Goal: Information Seeking & Learning: Learn about a topic

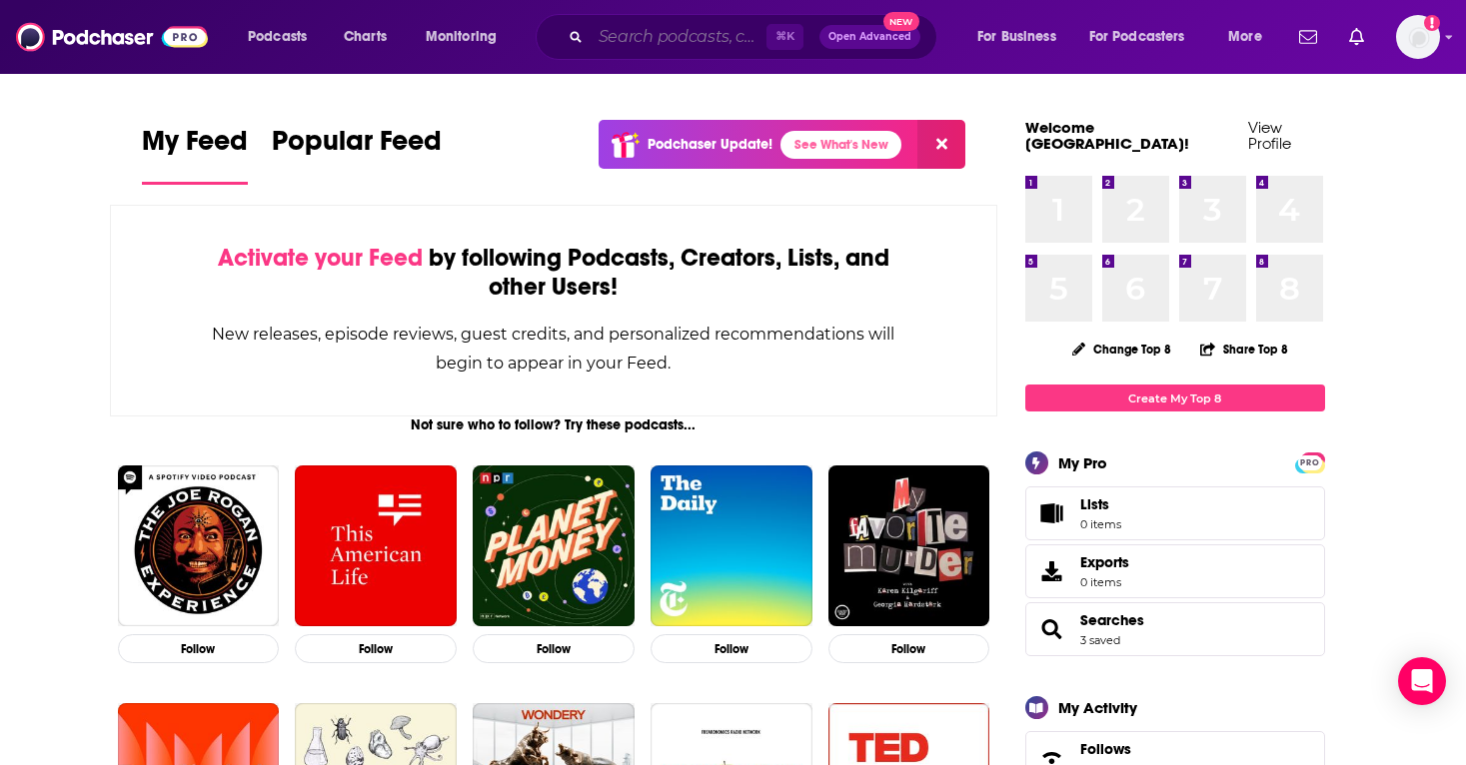
click at [676, 48] on input "Search podcasts, credits, & more..." at bounding box center [679, 37] width 176 height 32
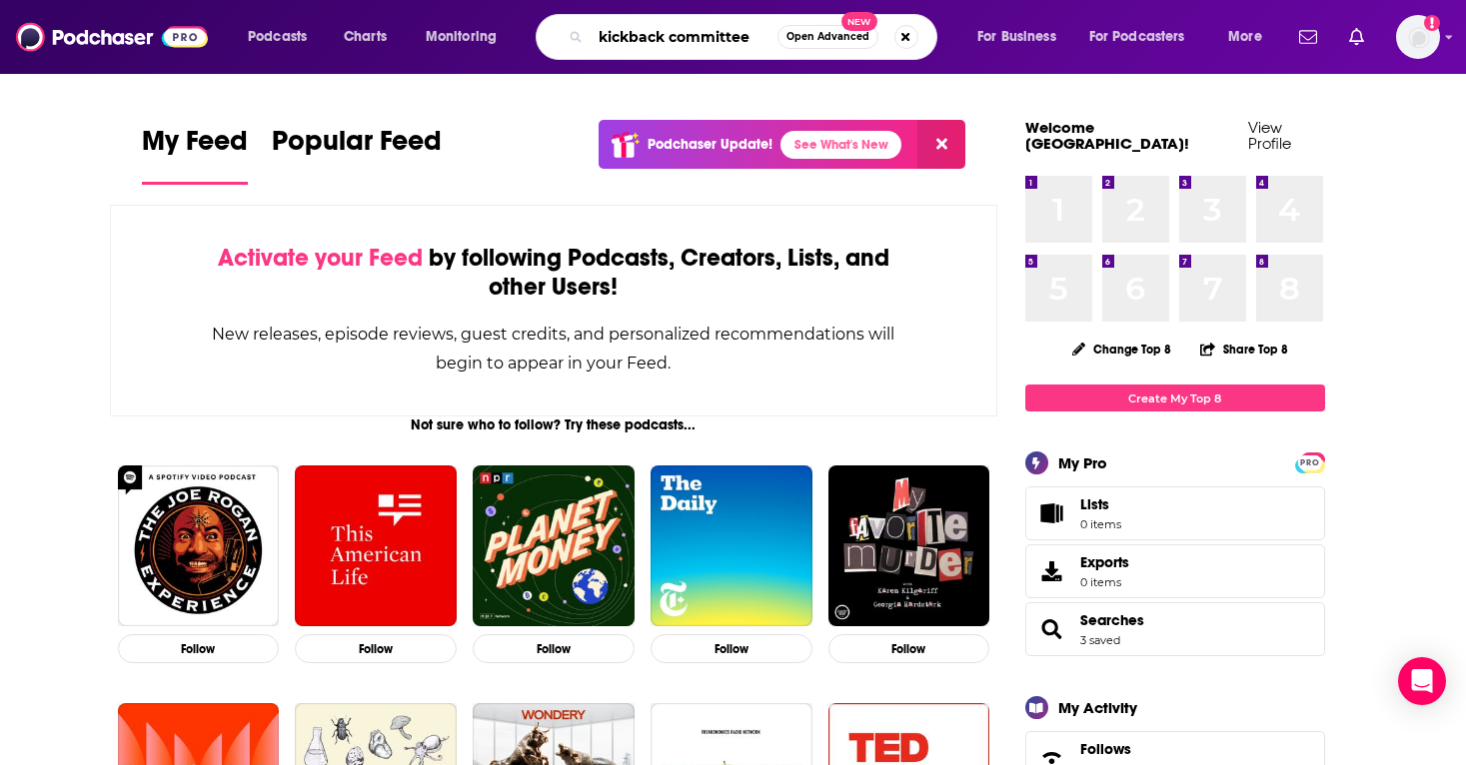
type input "kickback committee"
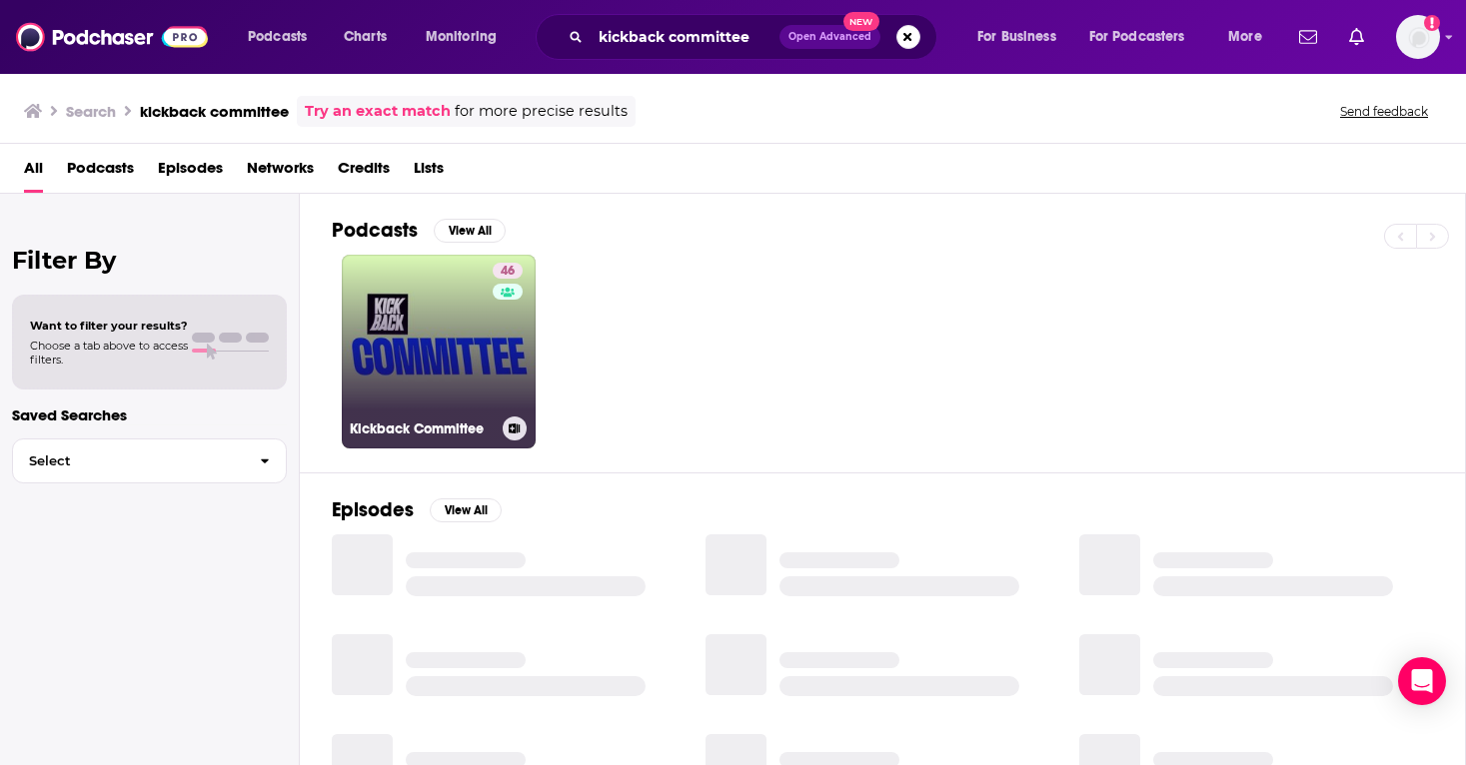
click at [458, 346] on link "46 Kickback Committee" at bounding box center [439, 352] width 194 height 194
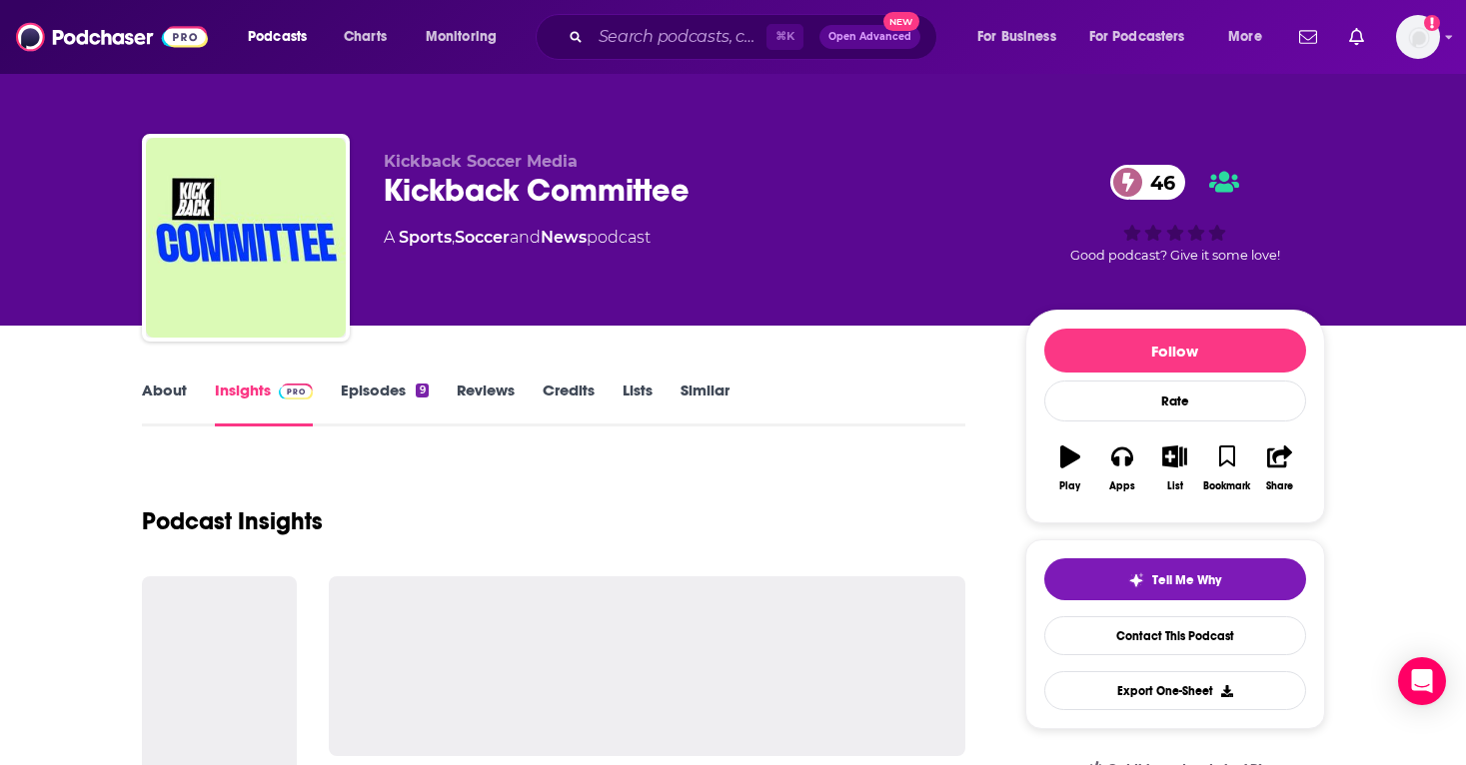
click at [374, 389] on link "Episodes 9" at bounding box center [384, 404] width 87 height 46
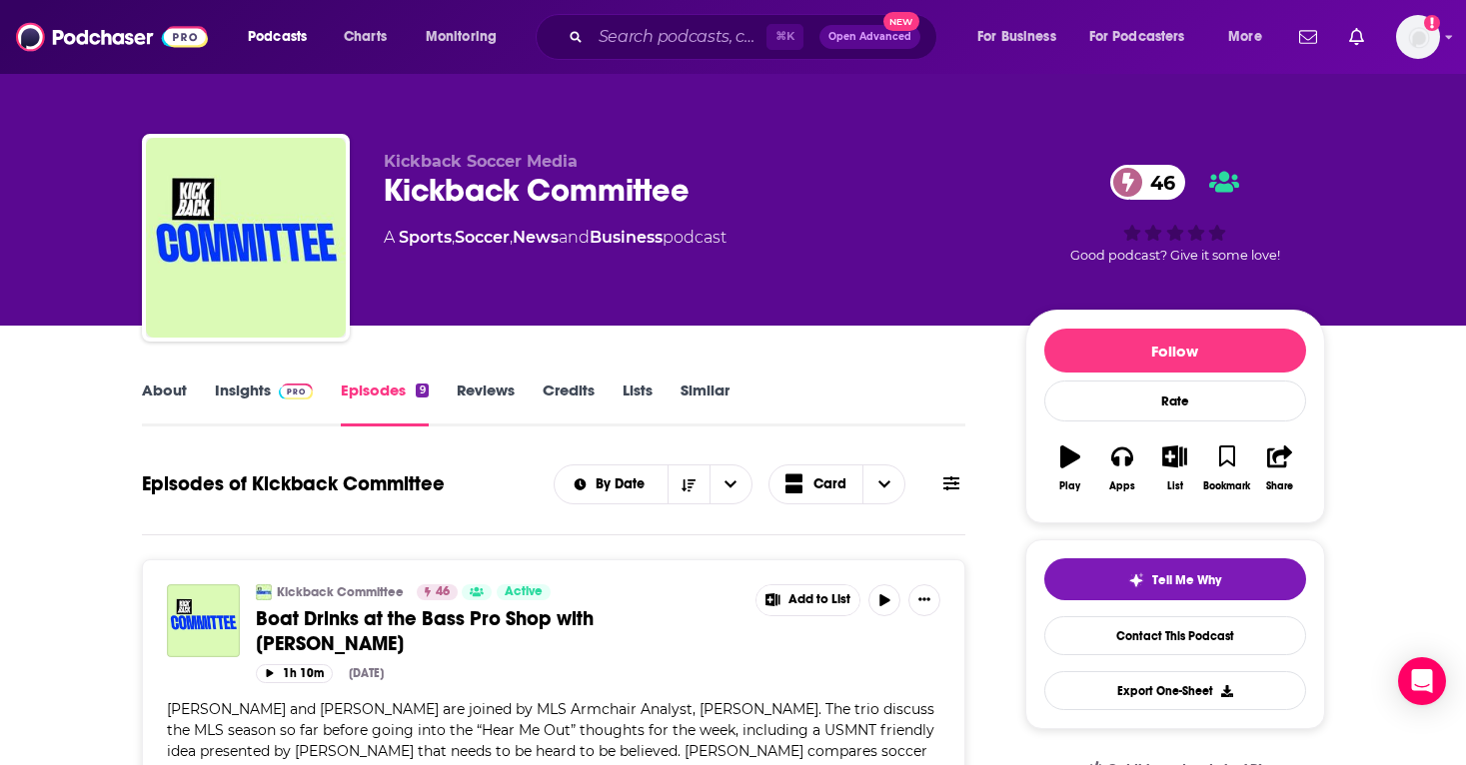
click at [474, 391] on link "Reviews" at bounding box center [486, 404] width 58 height 46
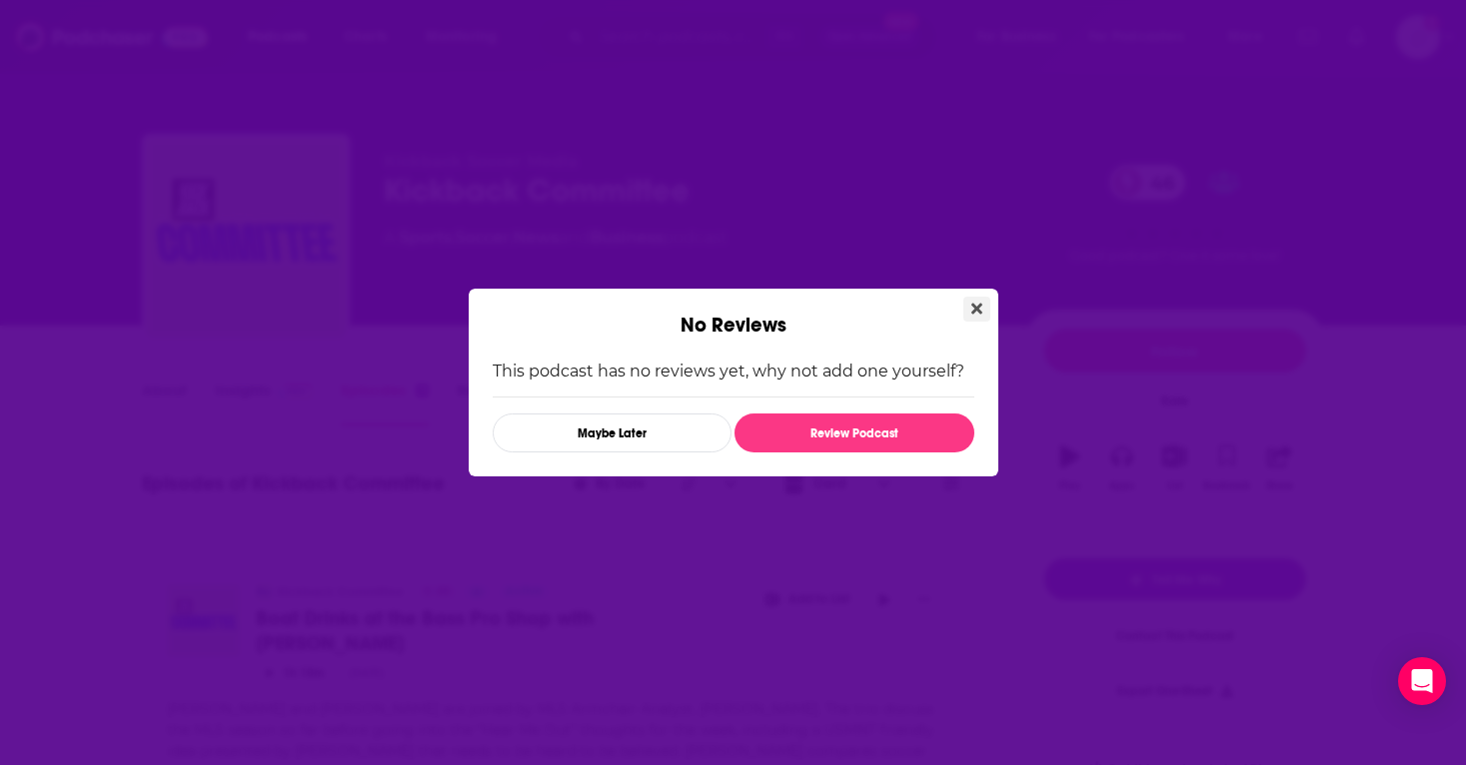
click at [815, 307] on button "Close" at bounding box center [976, 309] width 27 height 25
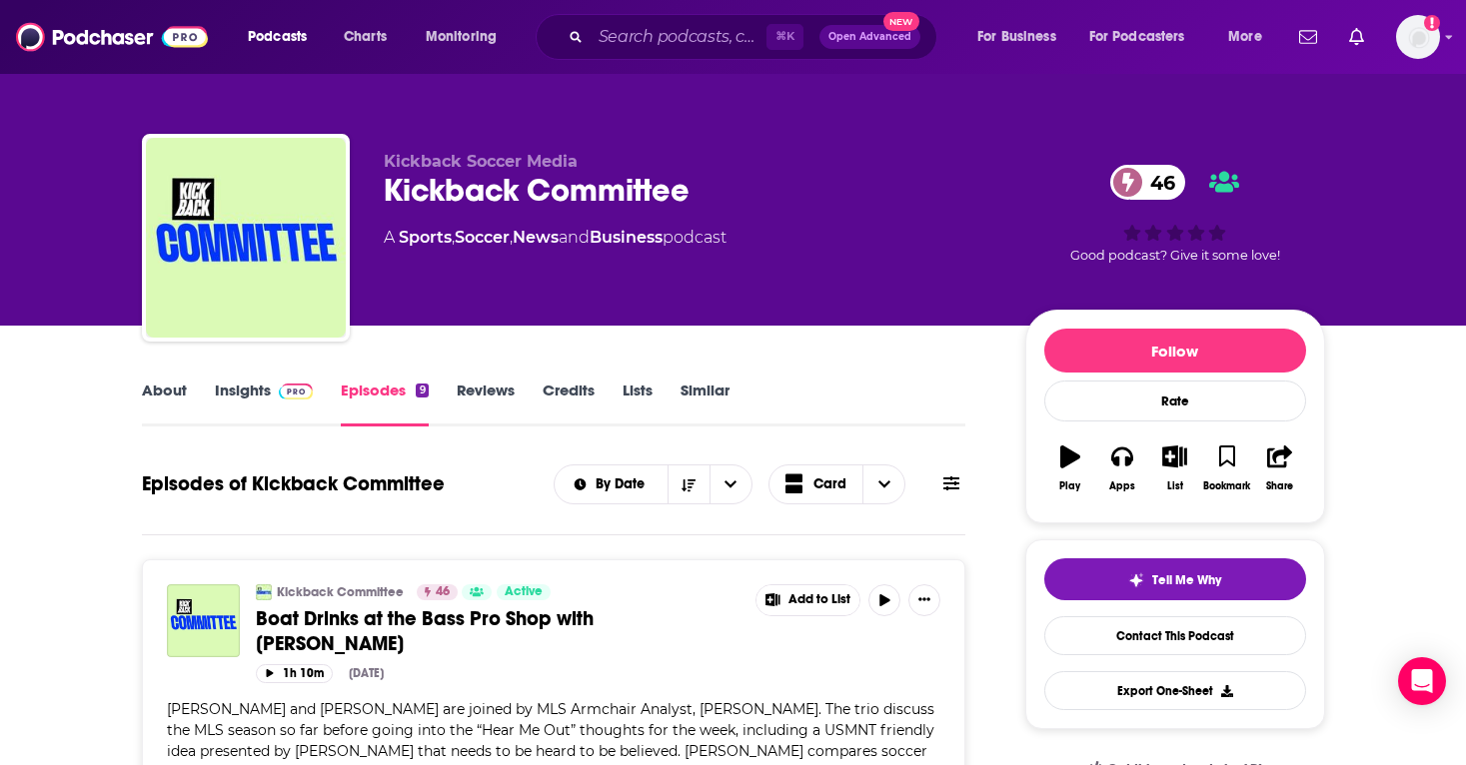
click at [584, 394] on link "Credits" at bounding box center [569, 404] width 52 height 46
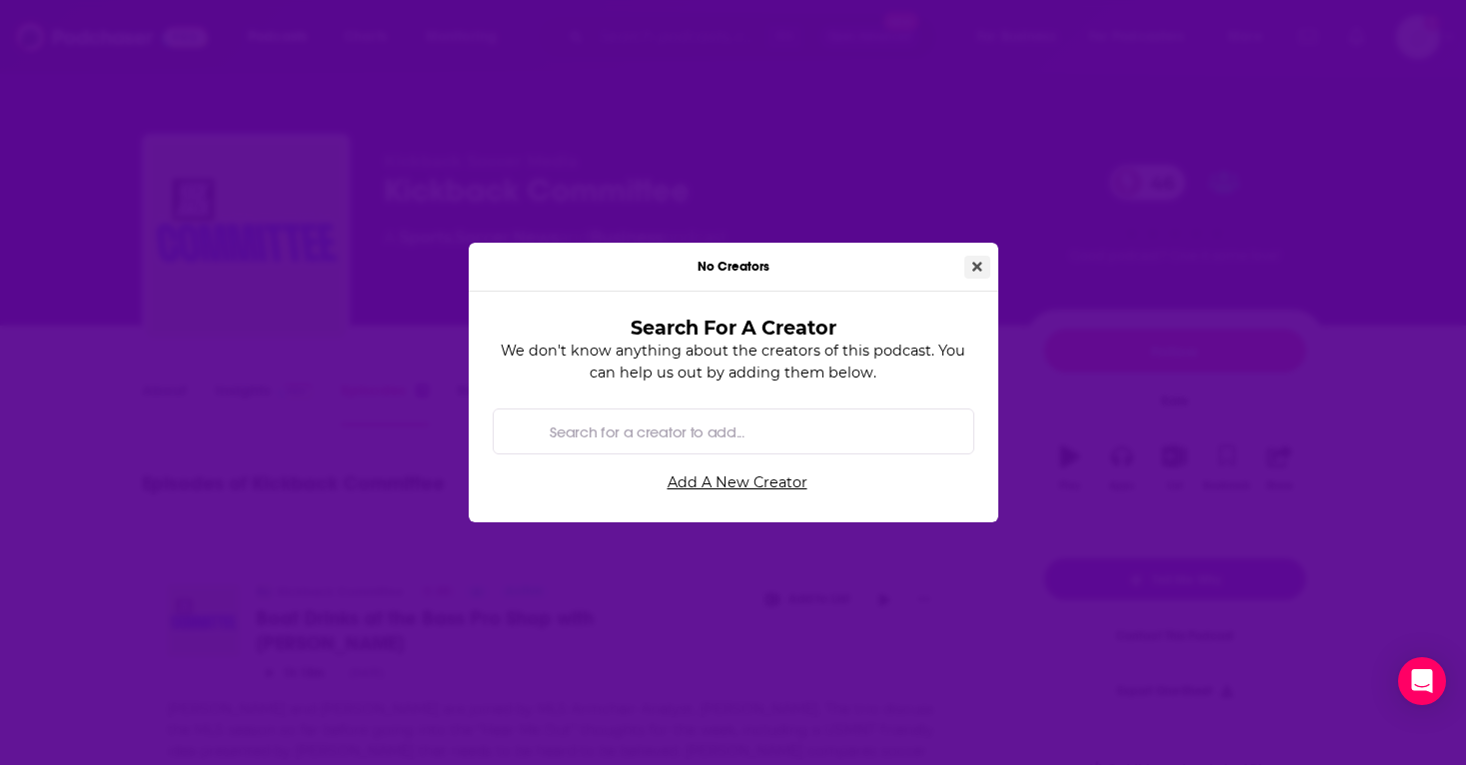
click at [815, 275] on button "Close" at bounding box center [977, 267] width 26 height 23
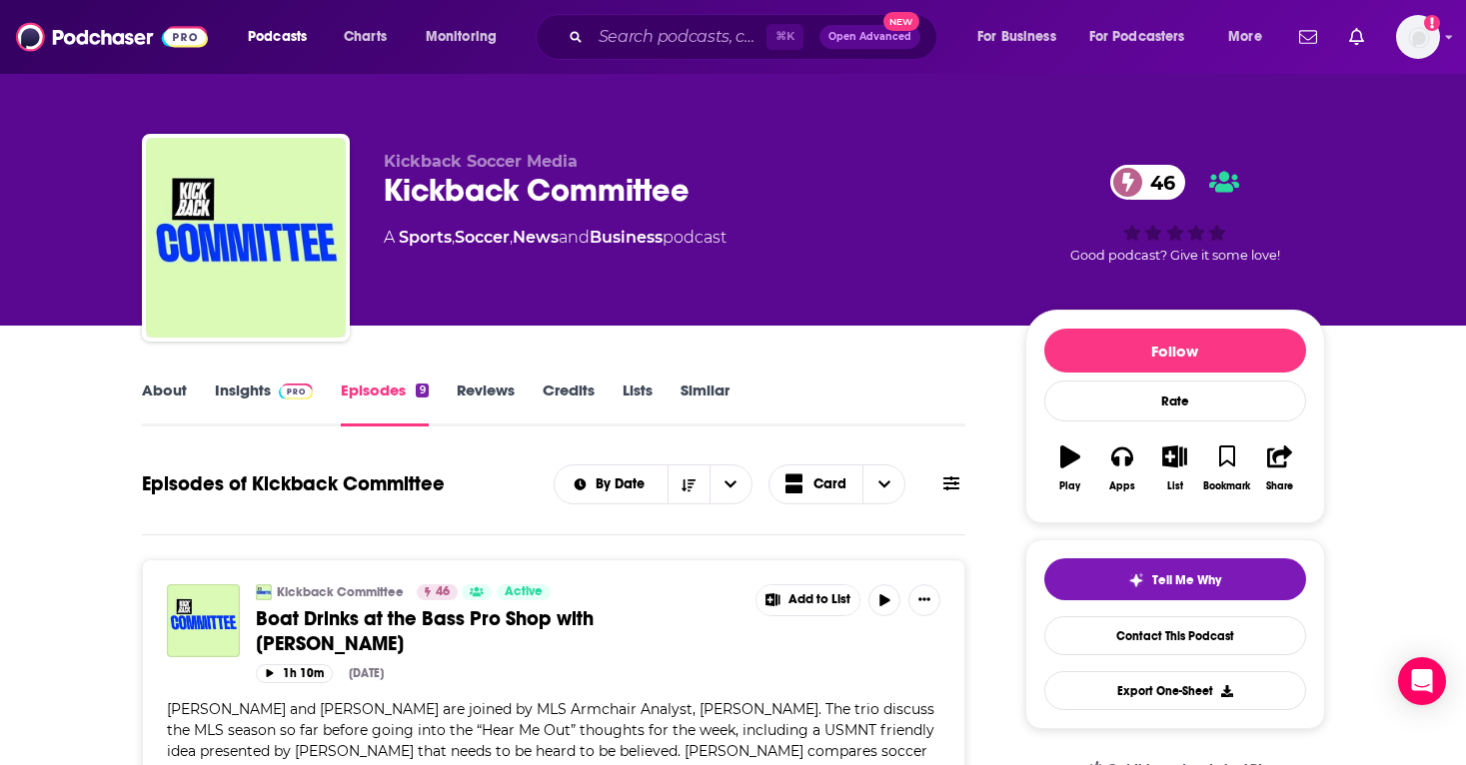
click at [645, 391] on link "Lists" at bounding box center [638, 404] width 30 height 46
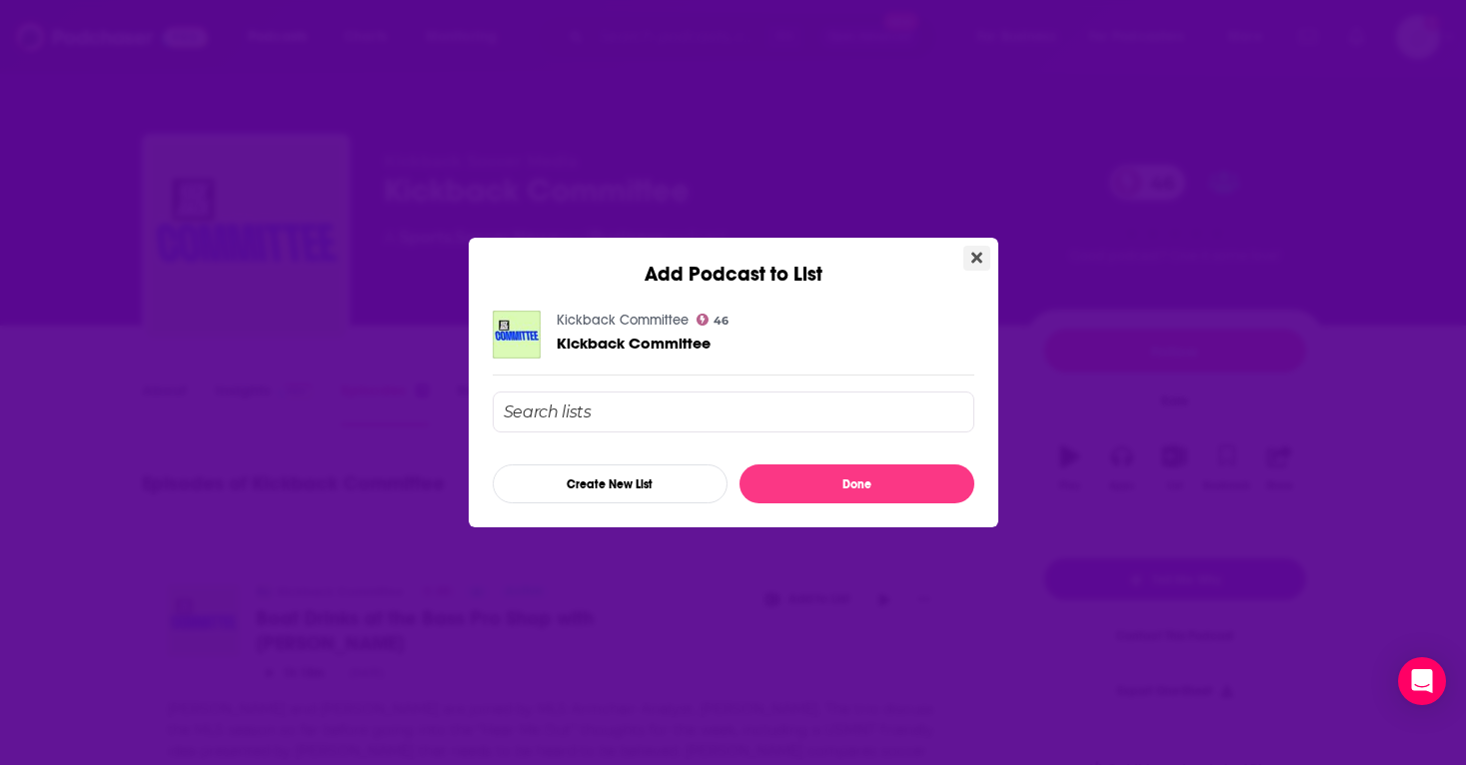
click at [815, 258] on icon "Close" at bounding box center [976, 258] width 11 height 11
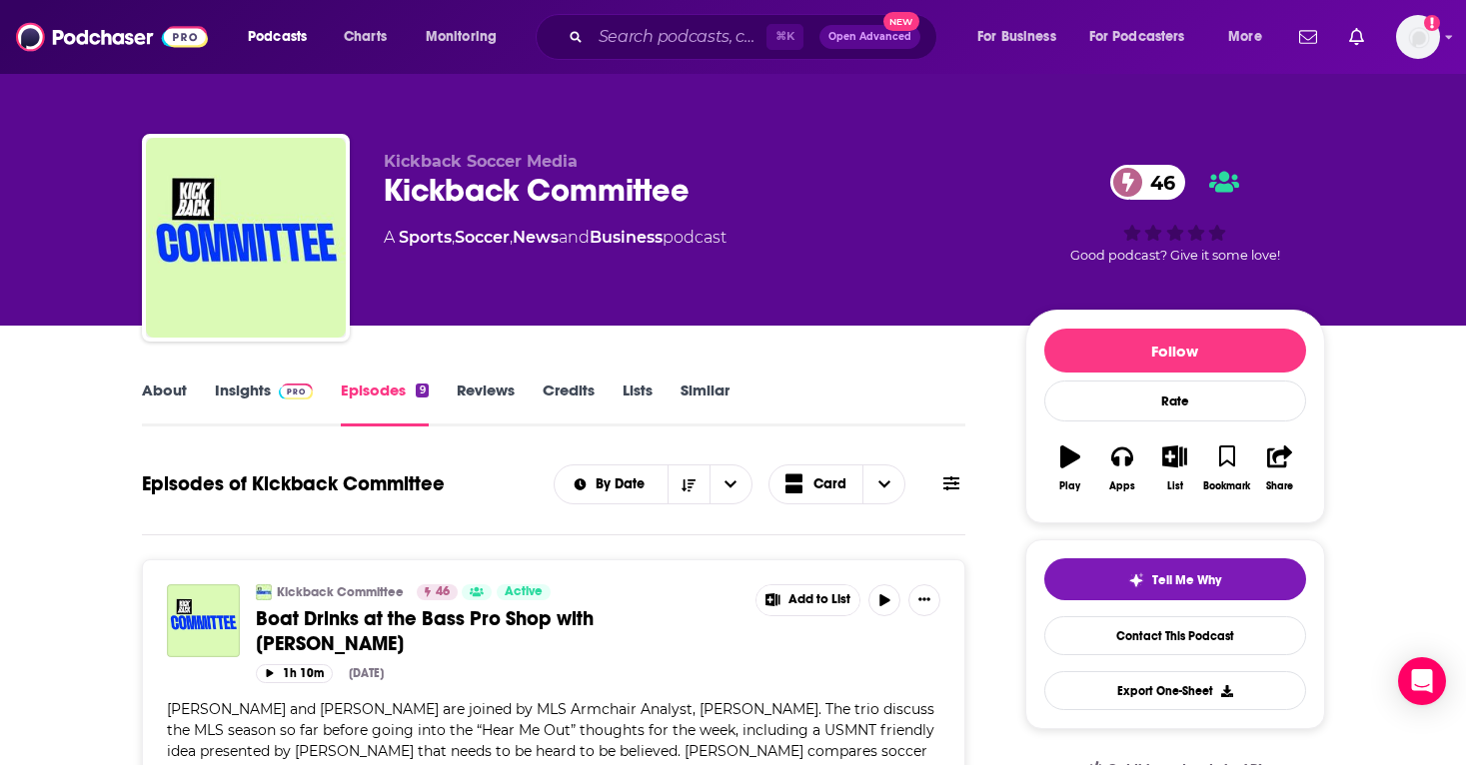
click at [710, 395] on link "Similar" at bounding box center [705, 404] width 49 height 46
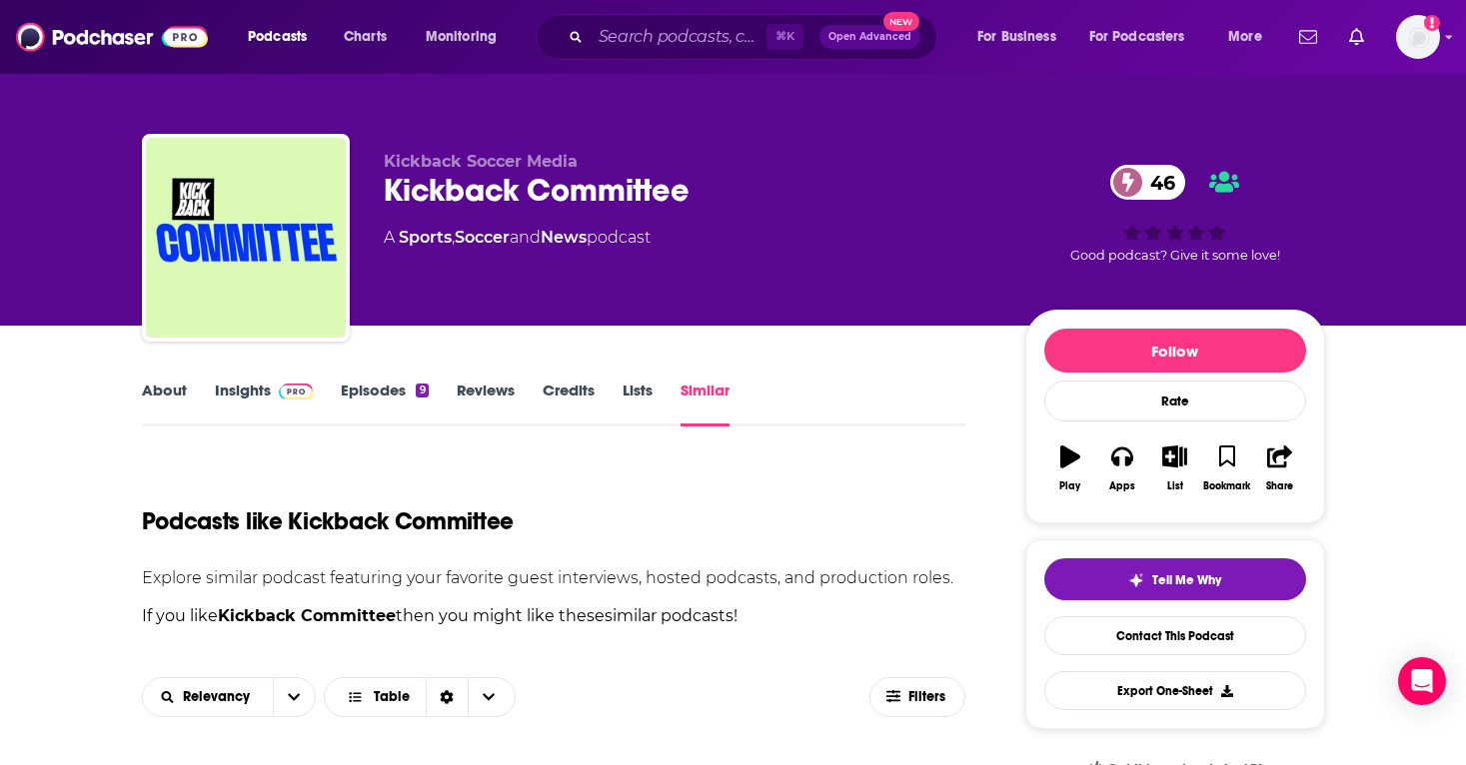
click at [168, 397] on link "About" at bounding box center [164, 404] width 45 height 46
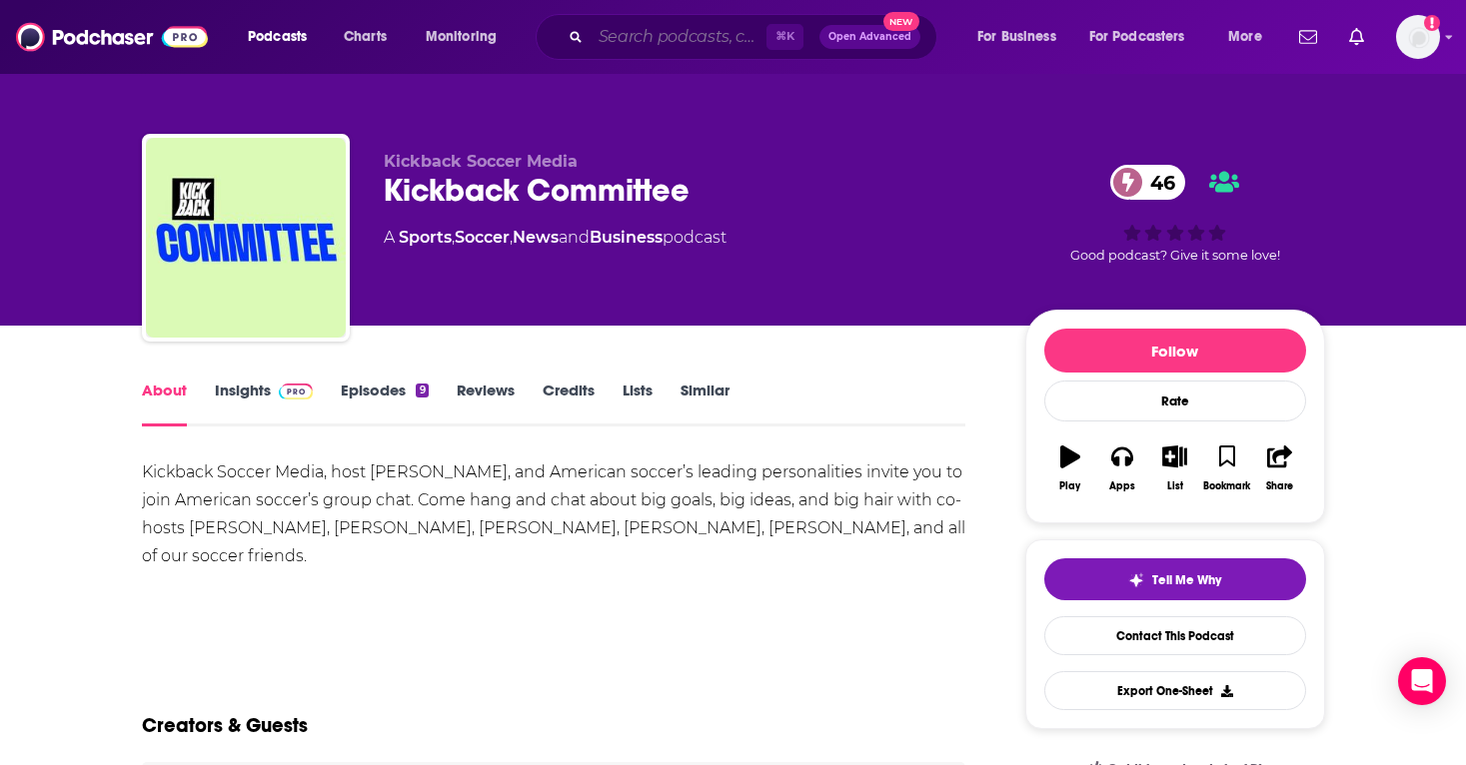
click at [666, 51] on input "Search podcasts, credits, & more..." at bounding box center [679, 37] width 176 height 32
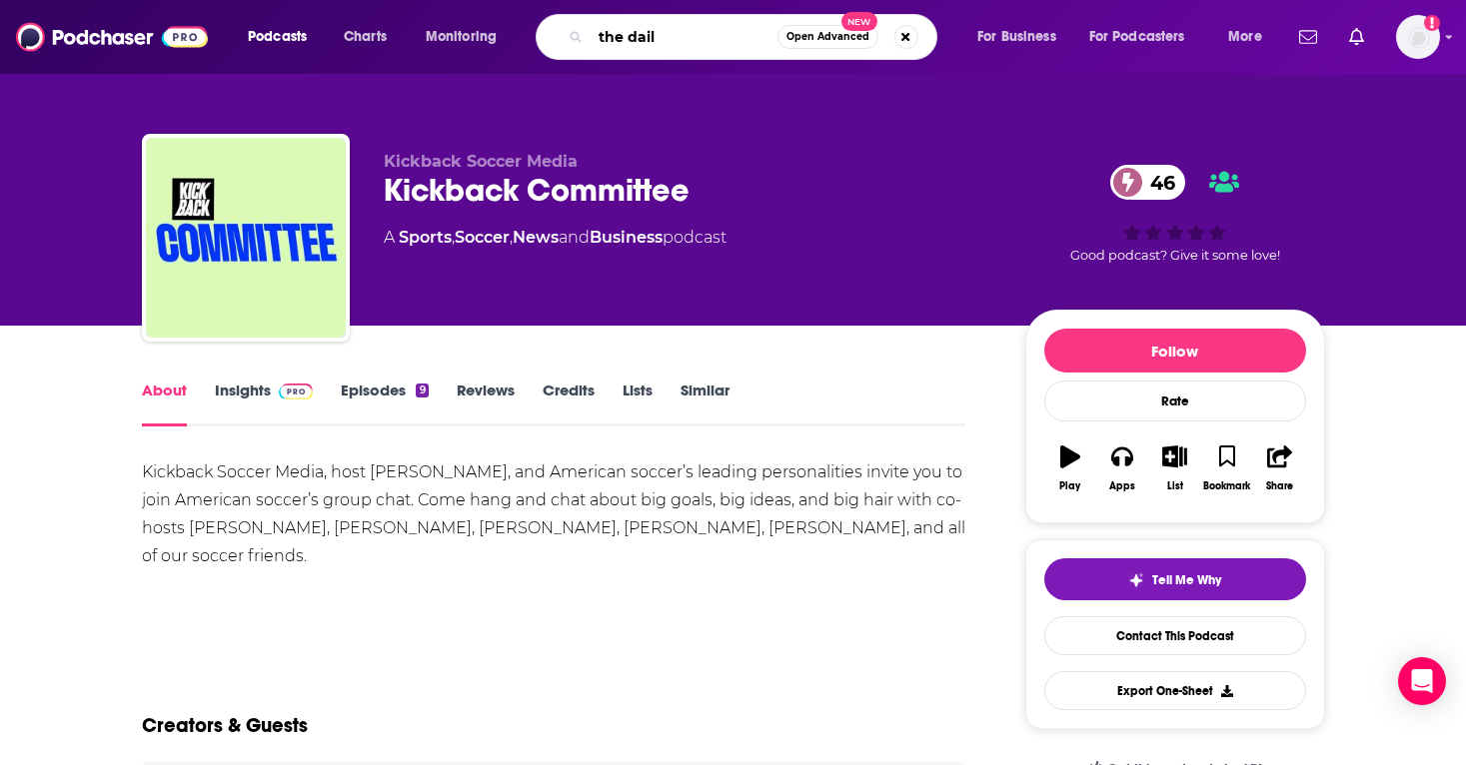
type input "the daily"
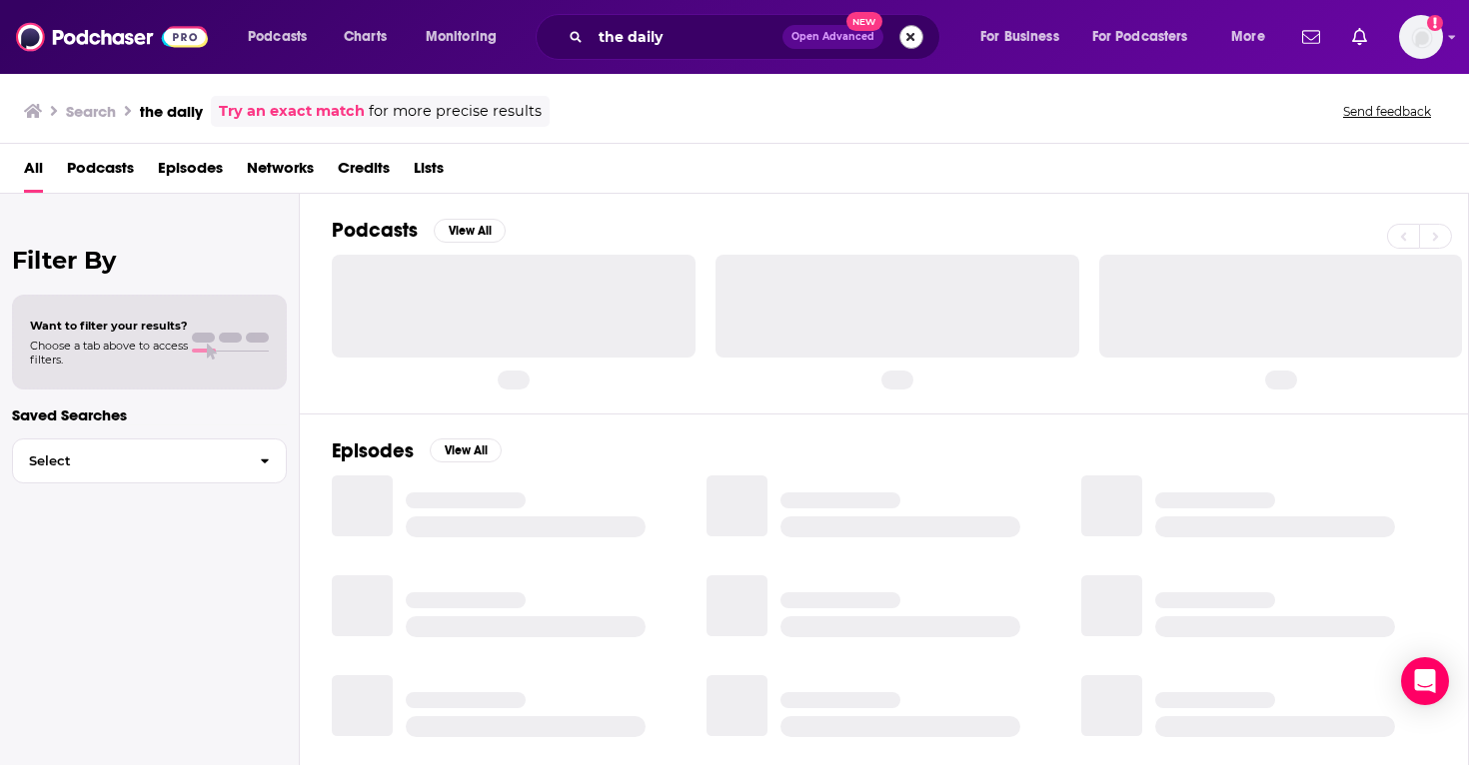
click at [815, 36] on button "Search podcasts, credits, & more..." at bounding box center [911, 37] width 24 height 24
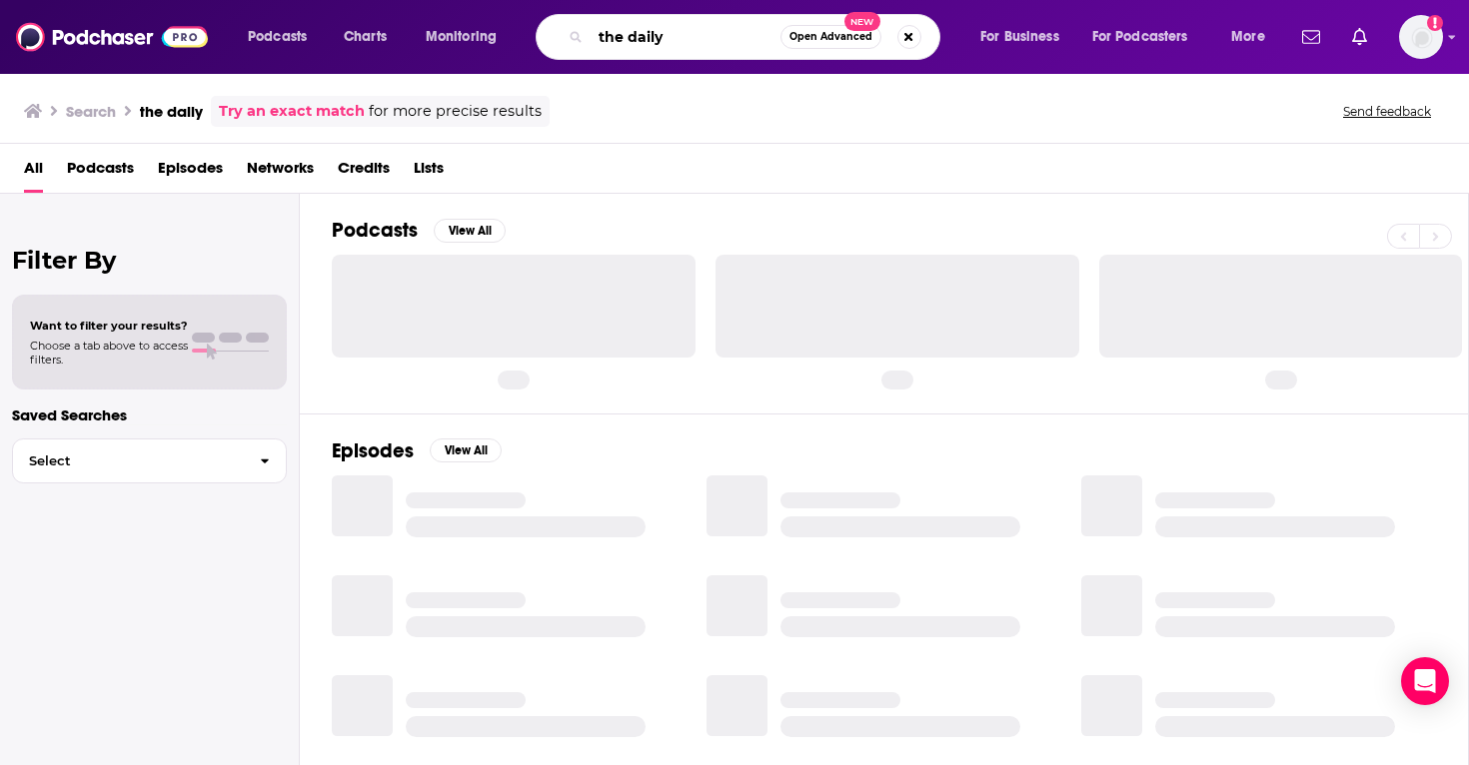
type input "the daily"
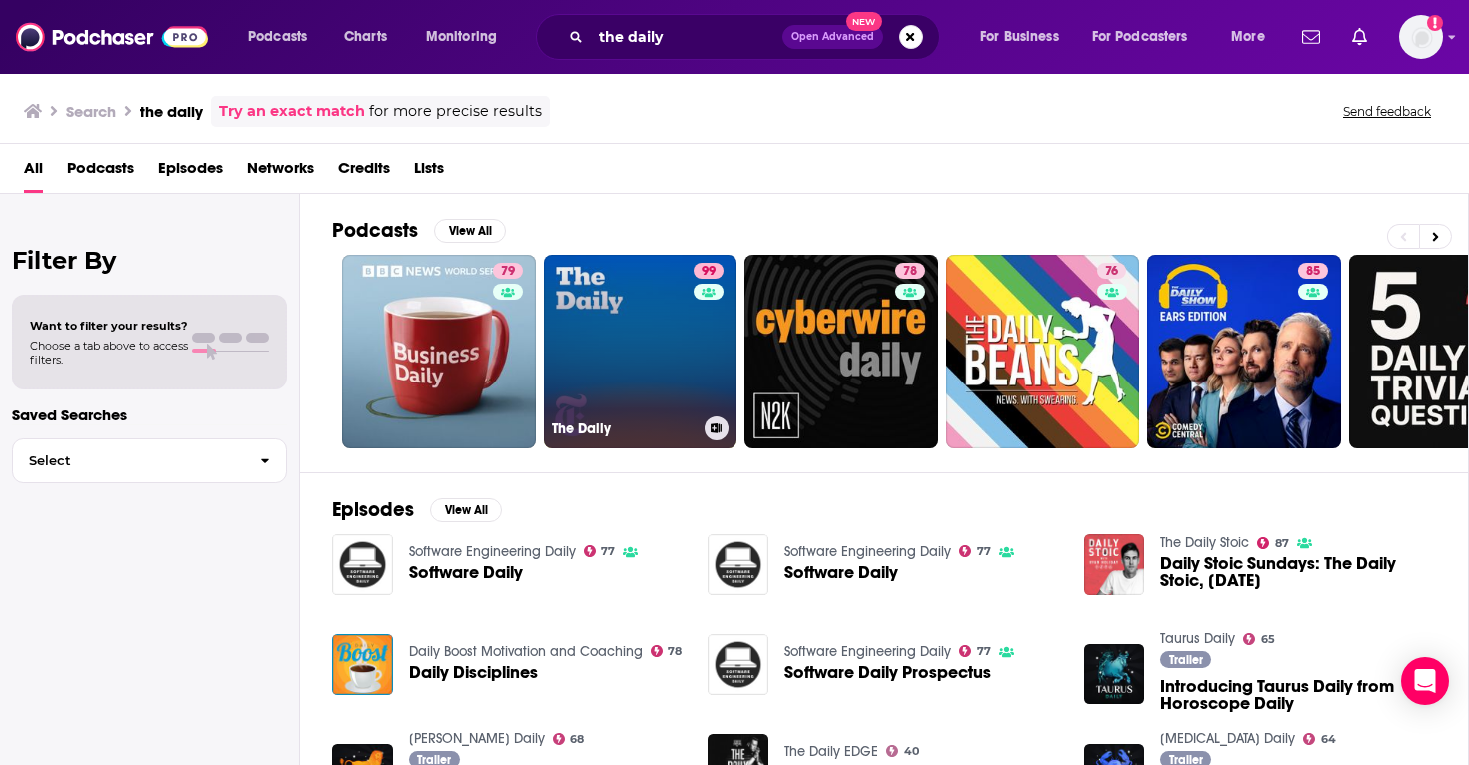
click at [634, 313] on link "99 The Daily" at bounding box center [641, 352] width 194 height 194
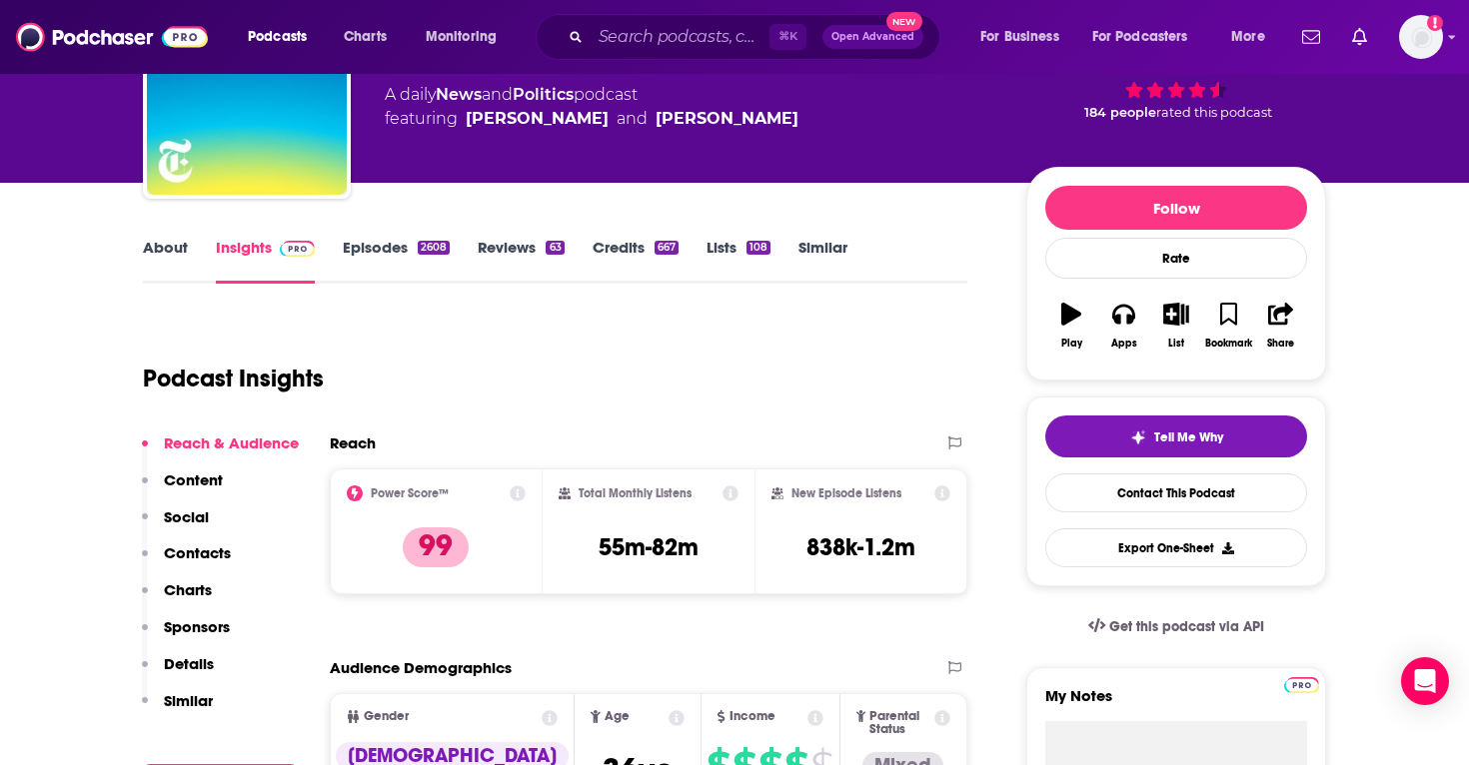
scroll to position [145, 0]
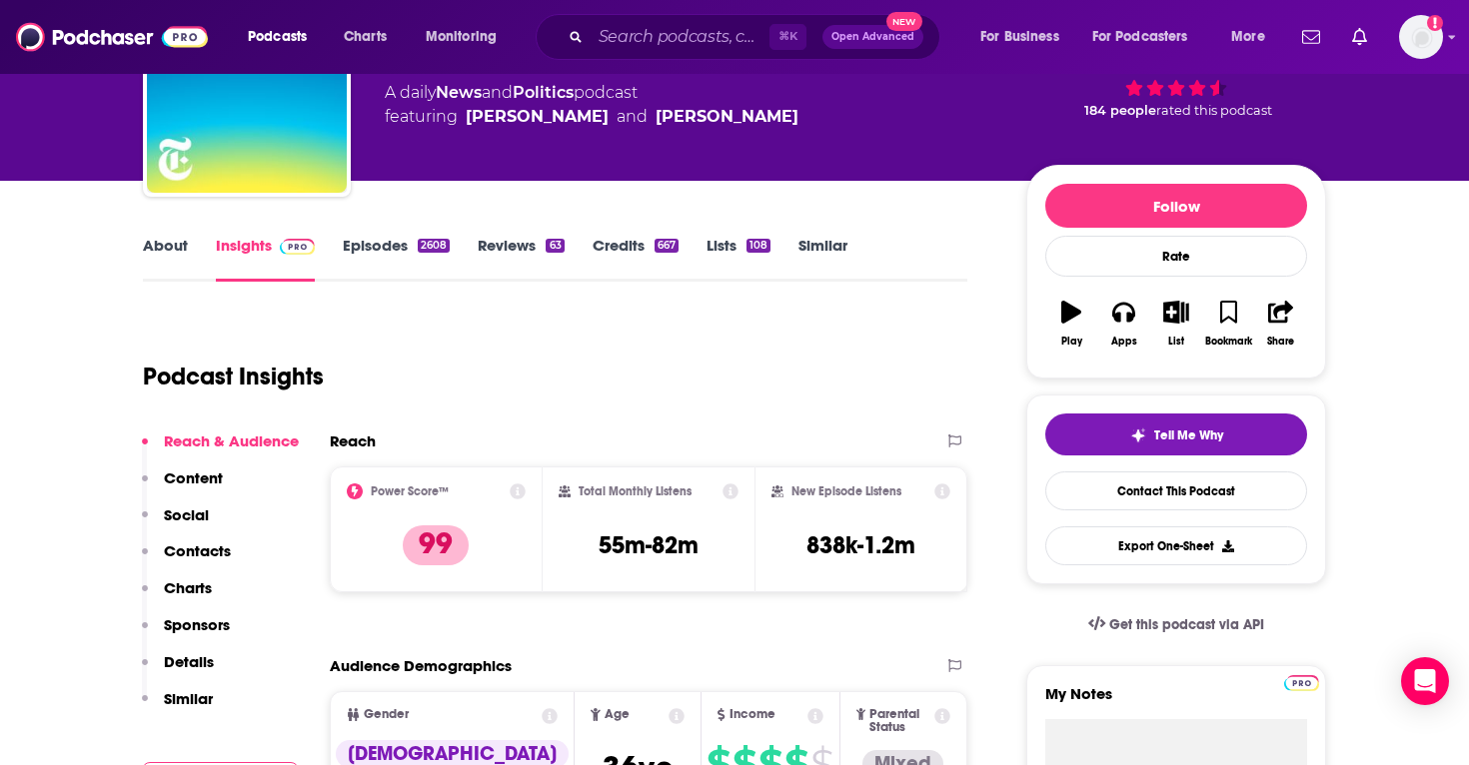
click at [175, 255] on link "About" at bounding box center [165, 259] width 45 height 46
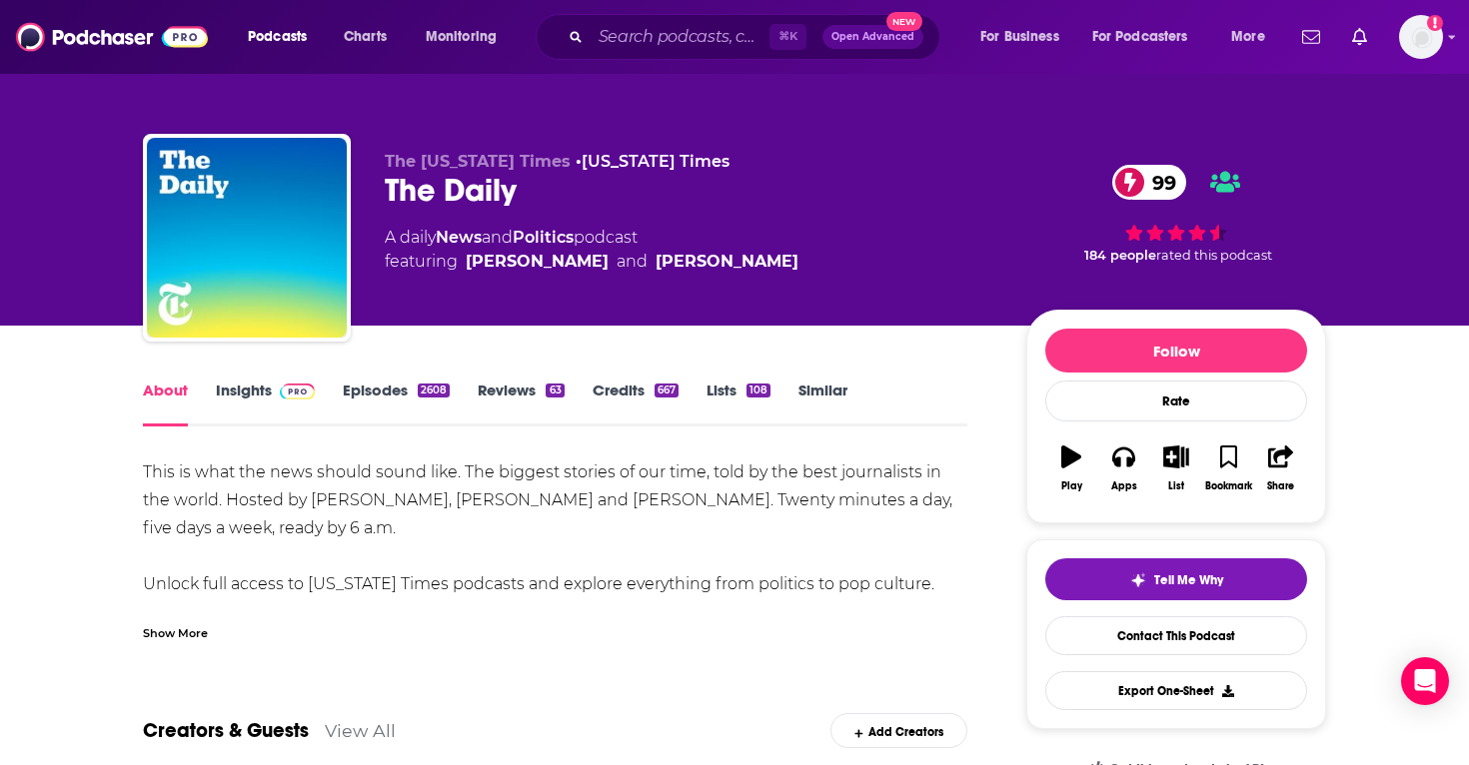
scroll to position [-2, 0]
click at [264, 385] on link "Insights" at bounding box center [265, 404] width 99 height 46
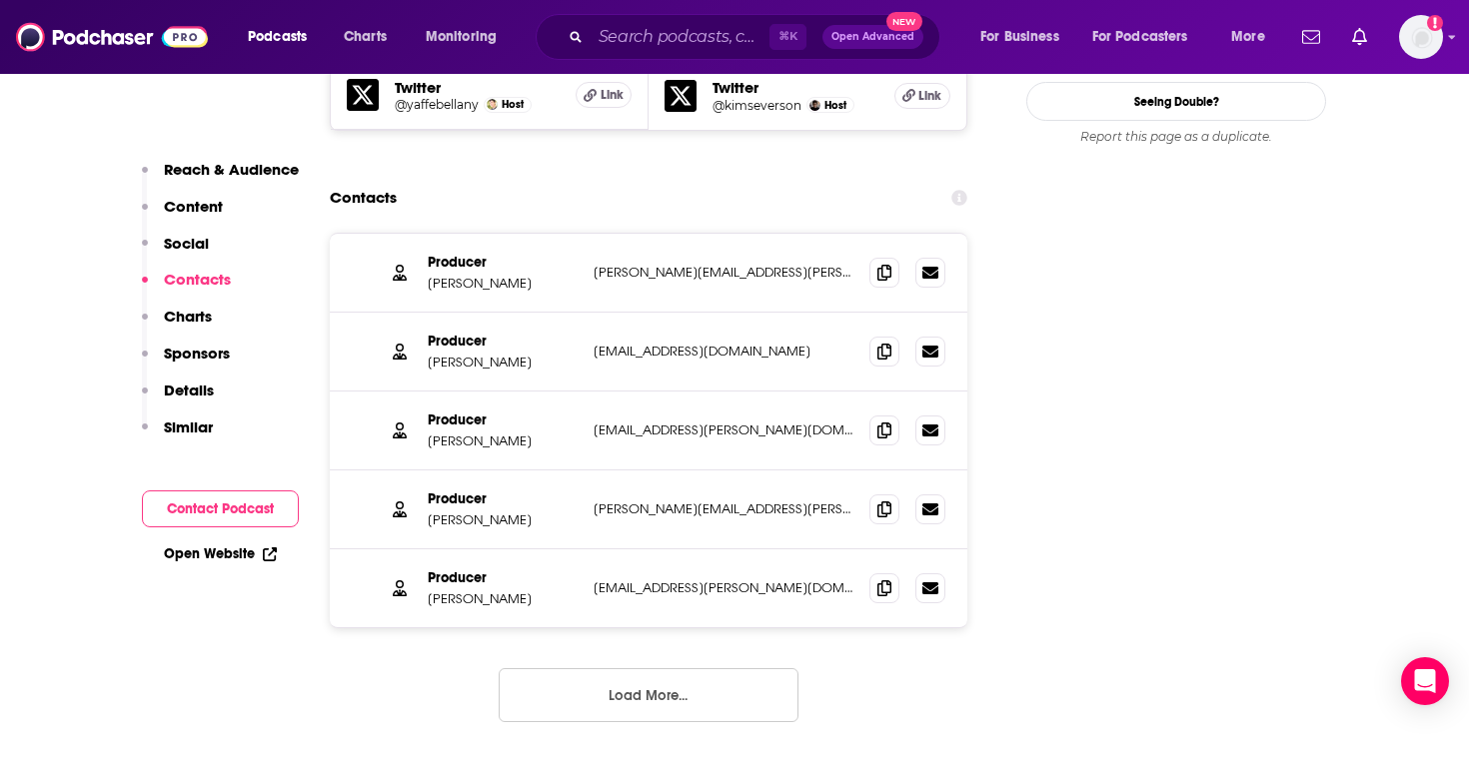
scroll to position [2432, 0]
click at [619, 670] on button "Load More..." at bounding box center [649, 697] width 300 height 54
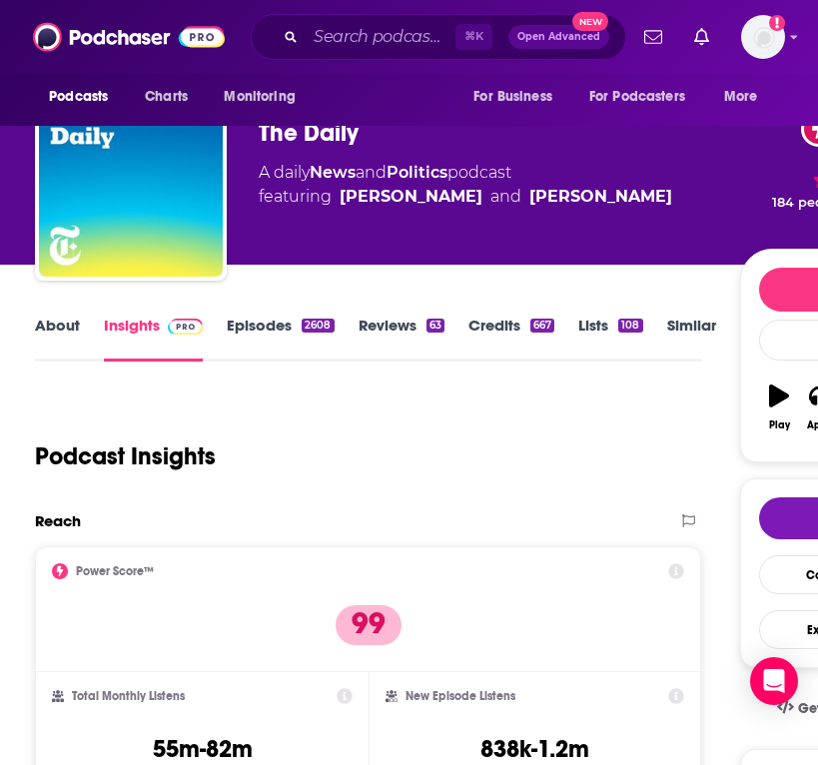
scroll to position [42, 0]
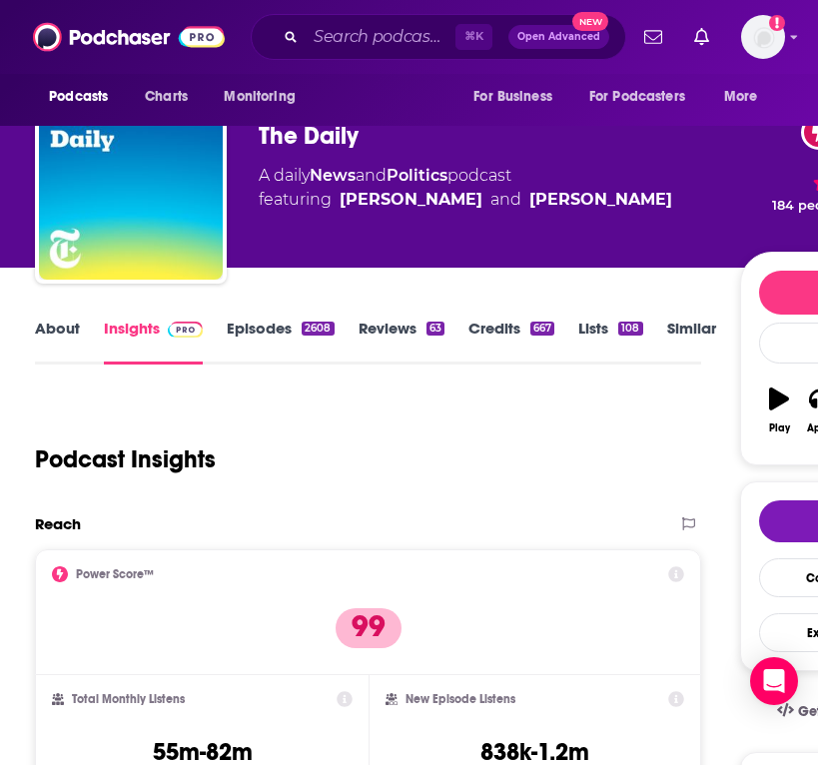
click at [516, 319] on link "Credits 667" at bounding box center [512, 342] width 86 height 46
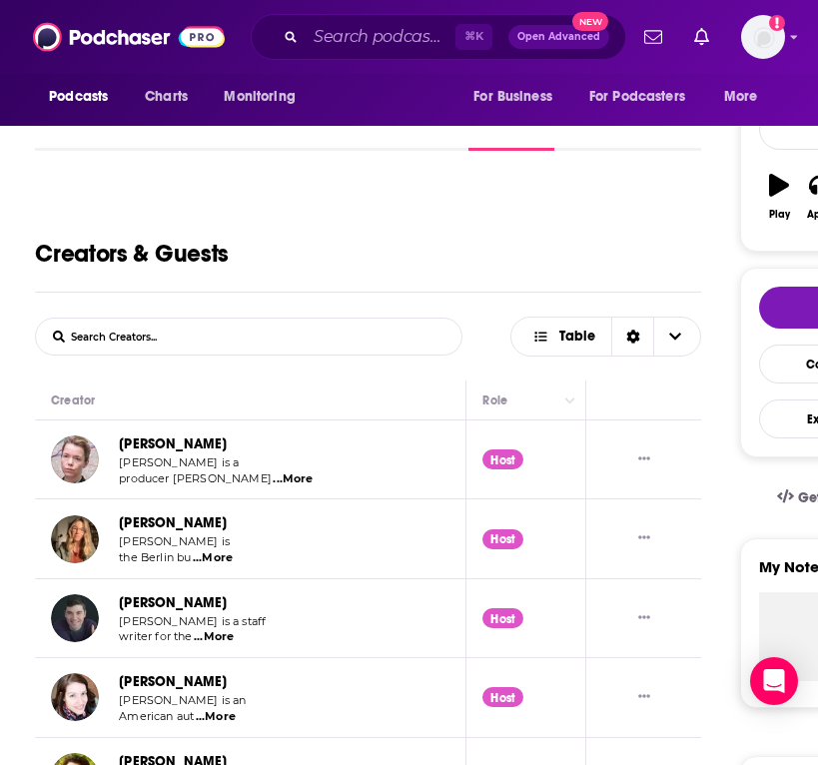
scroll to position [269, 0]
